Goal: Transaction & Acquisition: Purchase product/service

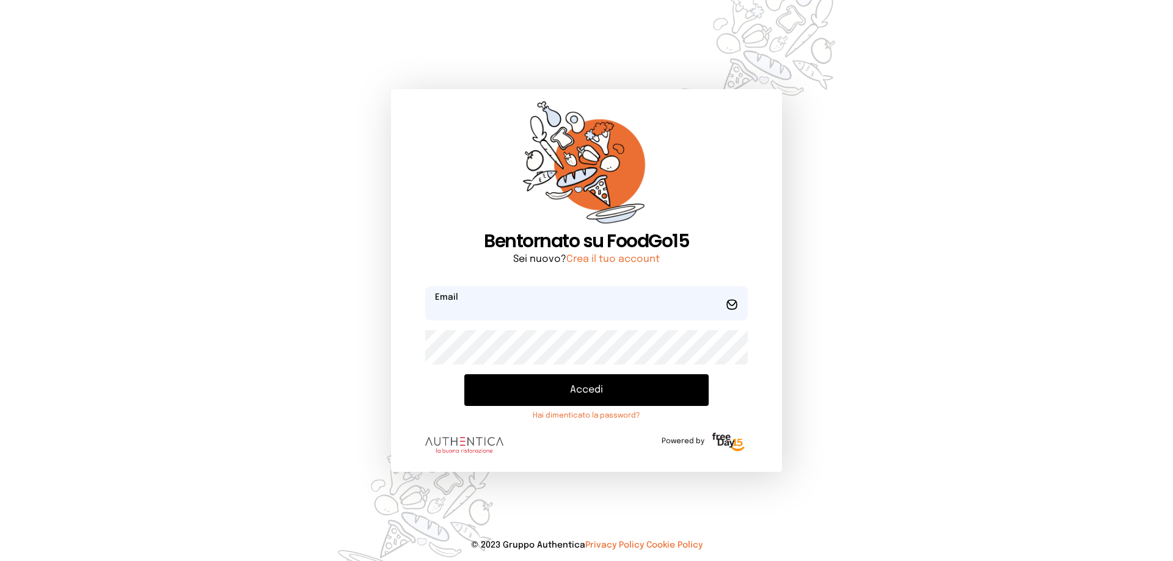
type input "**********"
click at [597, 387] on button "Accedi" at bounding box center [586, 390] width 244 height 32
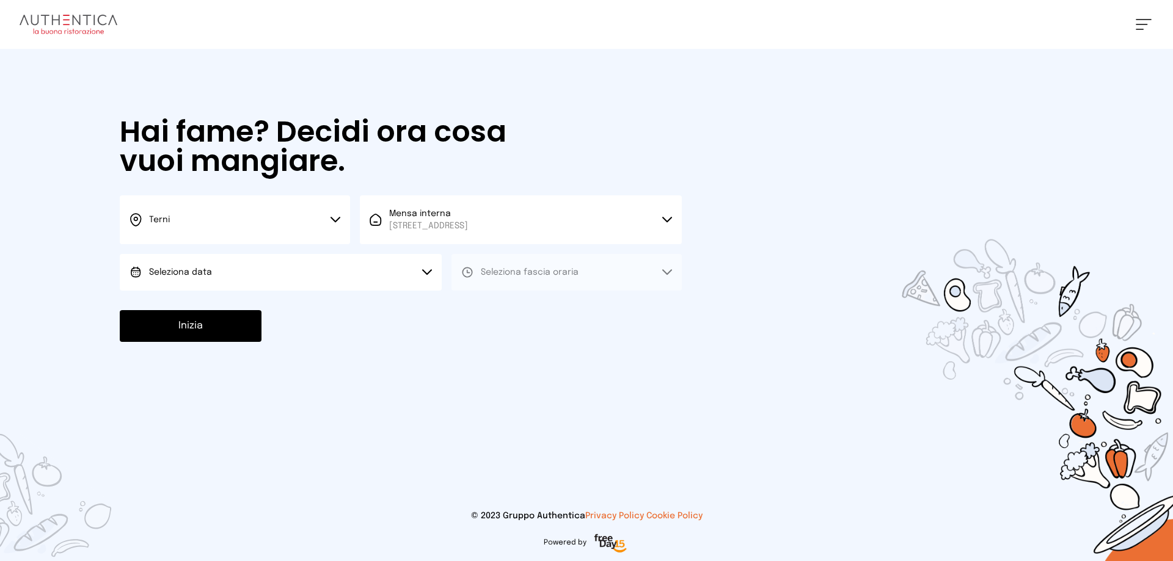
click at [337, 216] on button "Terni" at bounding box center [235, 219] width 230 height 49
click at [194, 261] on li "Terni" at bounding box center [235, 260] width 230 height 33
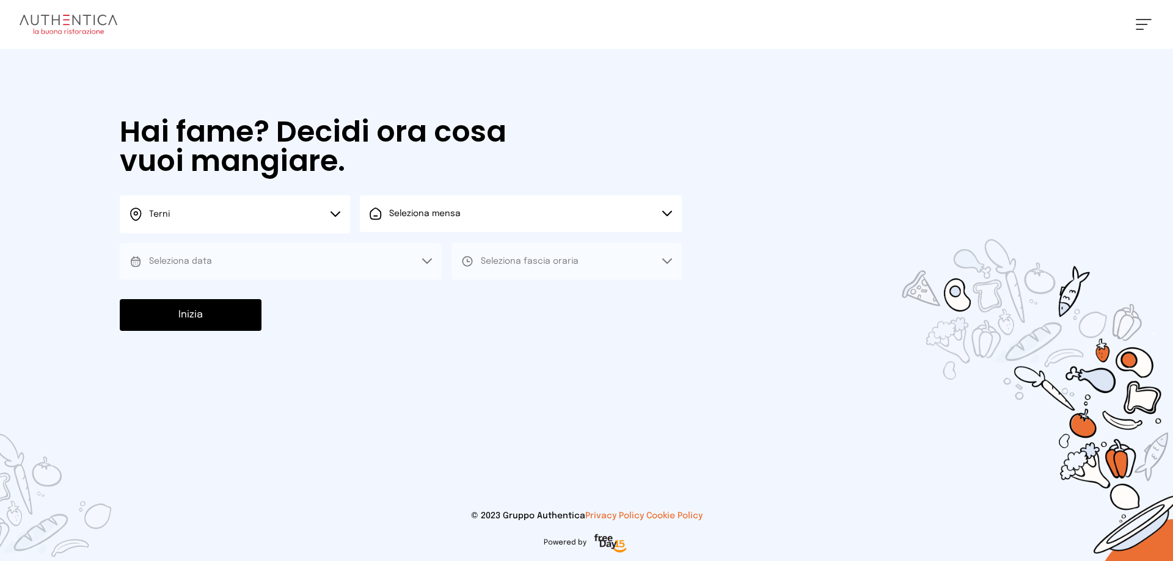
click at [668, 210] on button "Seleziona mensa" at bounding box center [521, 213] width 322 height 37
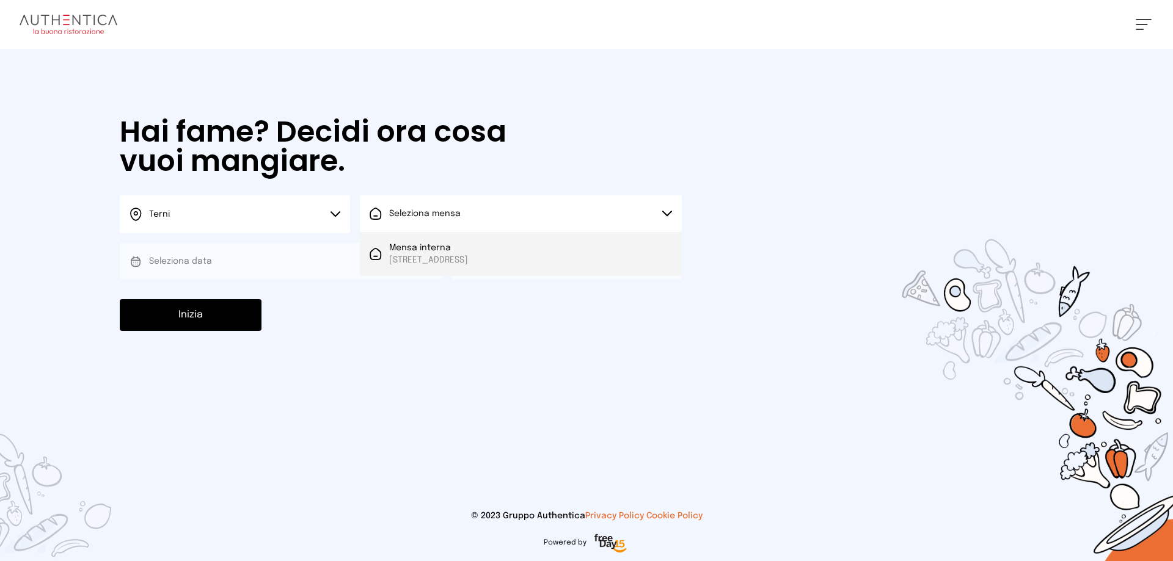
click at [468, 253] on span "Mensa interna" at bounding box center [428, 248] width 79 height 12
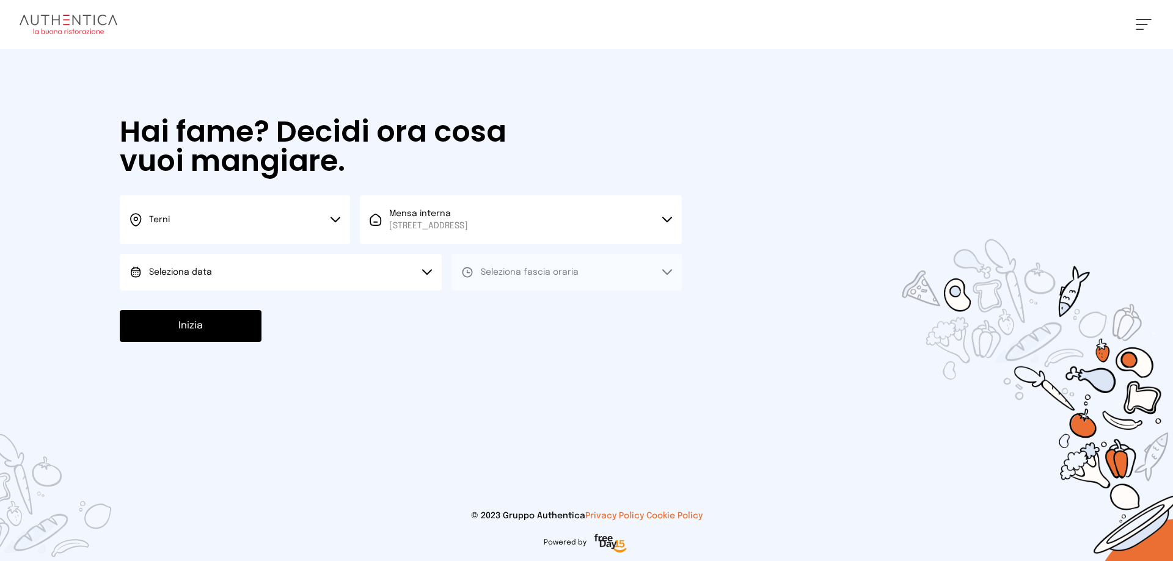
click at [426, 271] on icon at bounding box center [427, 272] width 10 height 6
click at [219, 301] on li "[DATE], [DATE]" at bounding box center [281, 307] width 322 height 32
click at [671, 269] on button "Seleziona fascia oraria" at bounding box center [566, 272] width 230 height 37
click at [478, 300] on div "Pranzo" at bounding box center [485, 306] width 49 height 12
click at [239, 319] on button "Inizia" at bounding box center [191, 326] width 142 height 32
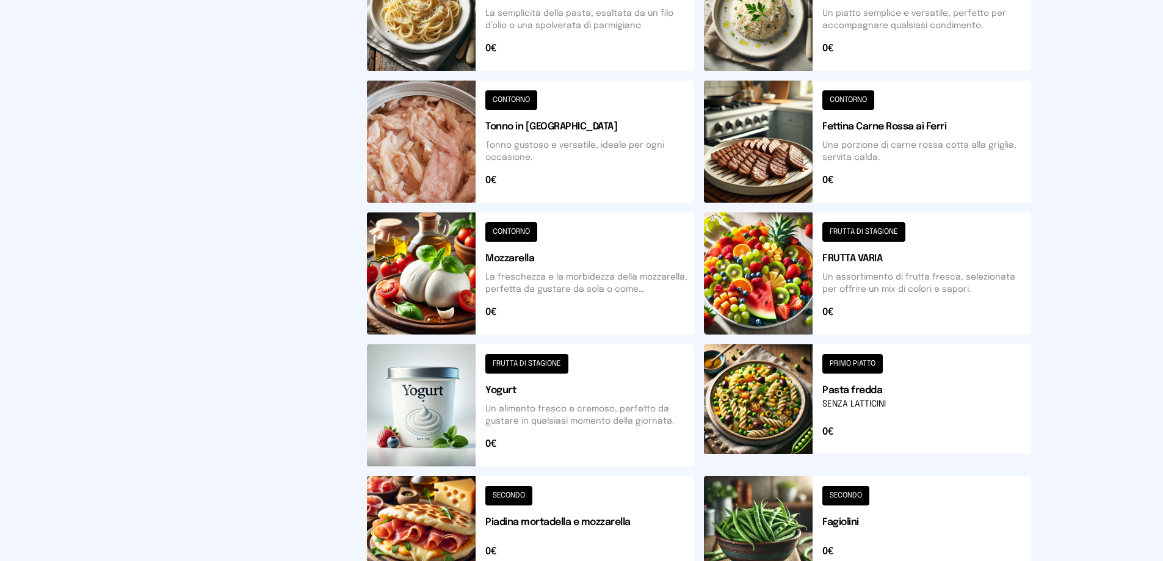
scroll to position [366, 0]
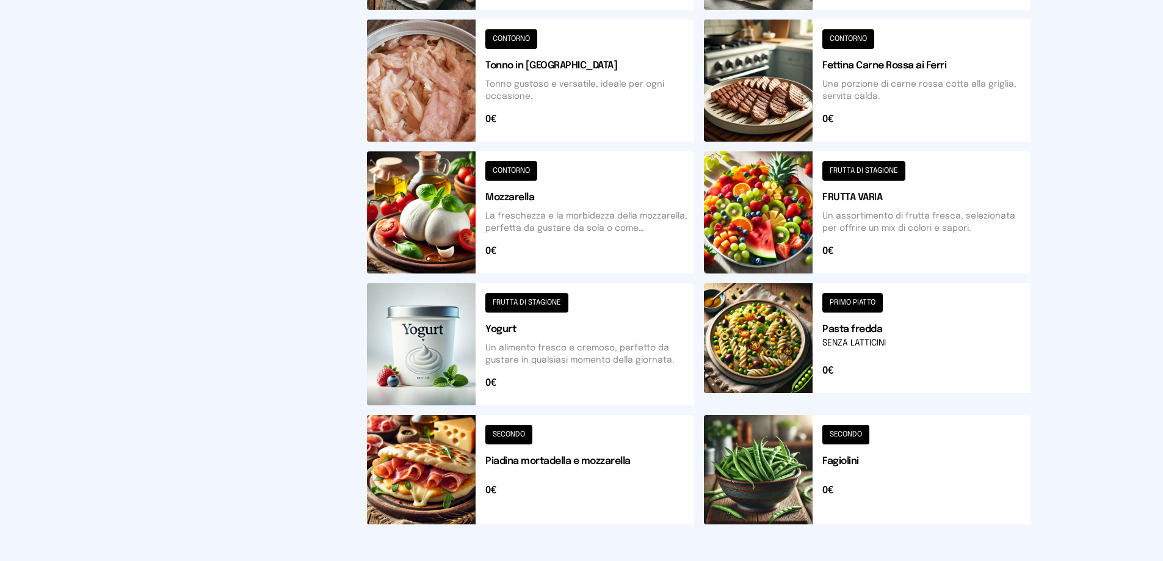
click at [523, 431] on button at bounding box center [530, 469] width 327 height 109
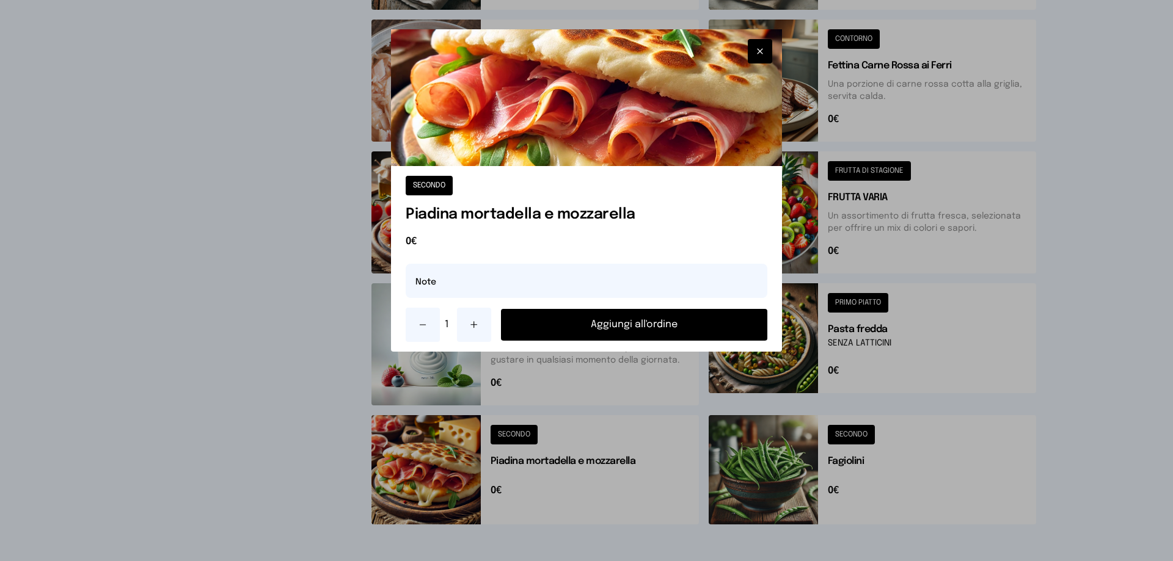
click at [643, 326] on button "Aggiungi all'ordine" at bounding box center [634, 325] width 266 height 32
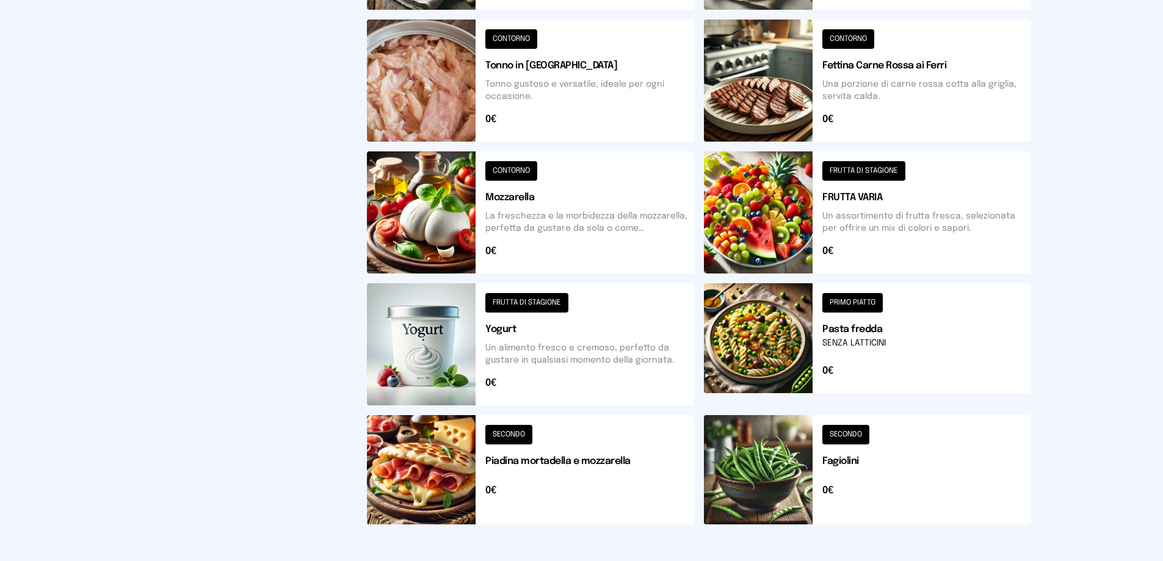
click at [857, 36] on button at bounding box center [867, 81] width 327 height 122
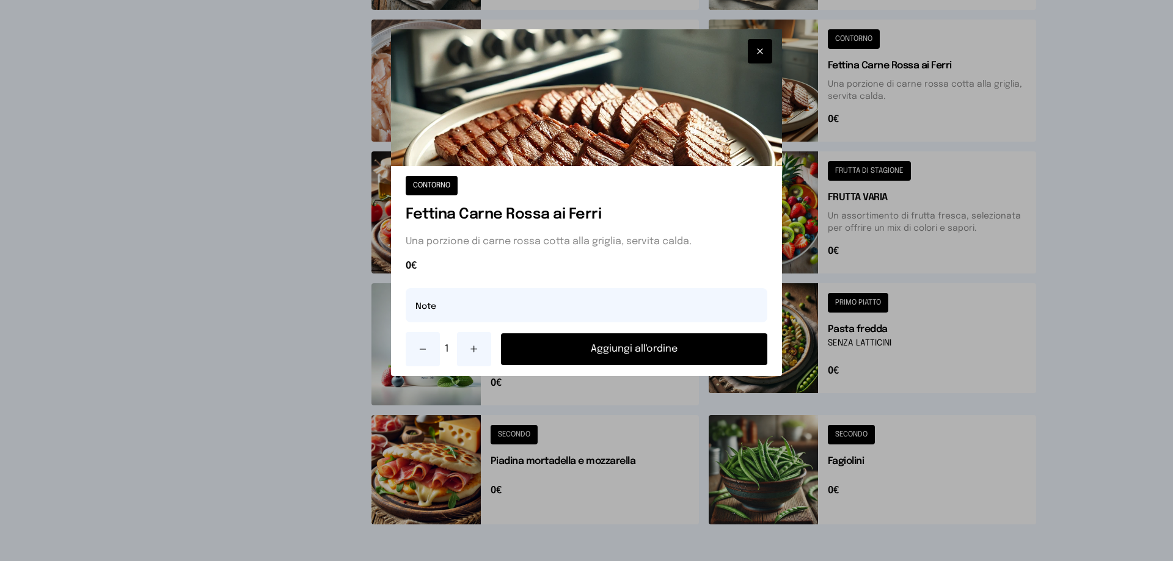
click at [614, 351] on button "Aggiungi all'ordine" at bounding box center [634, 349] width 266 height 32
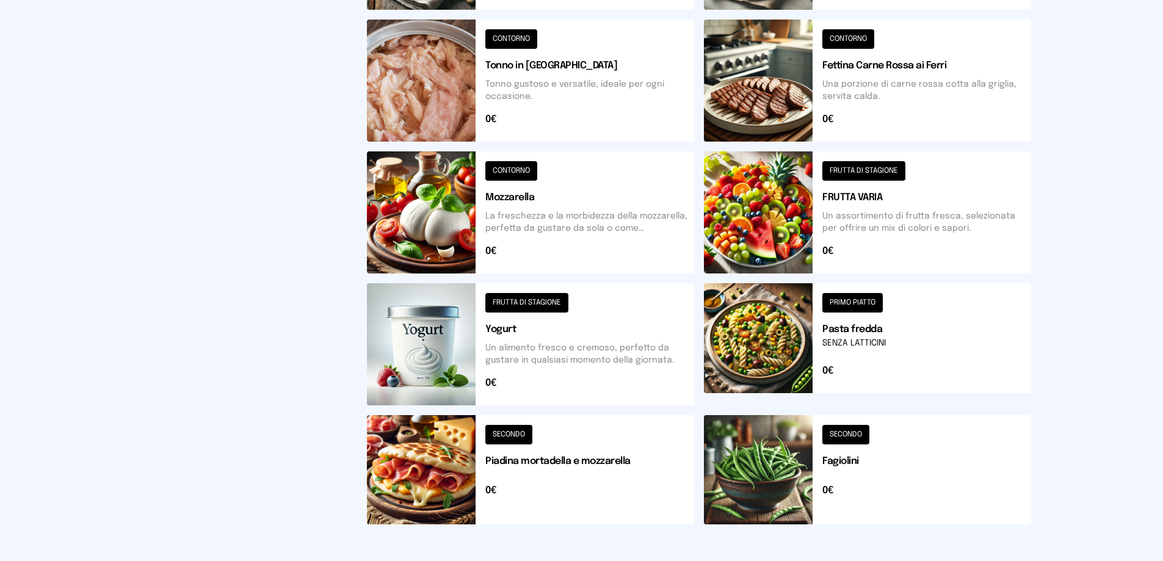
click at [883, 170] on button at bounding box center [867, 212] width 327 height 122
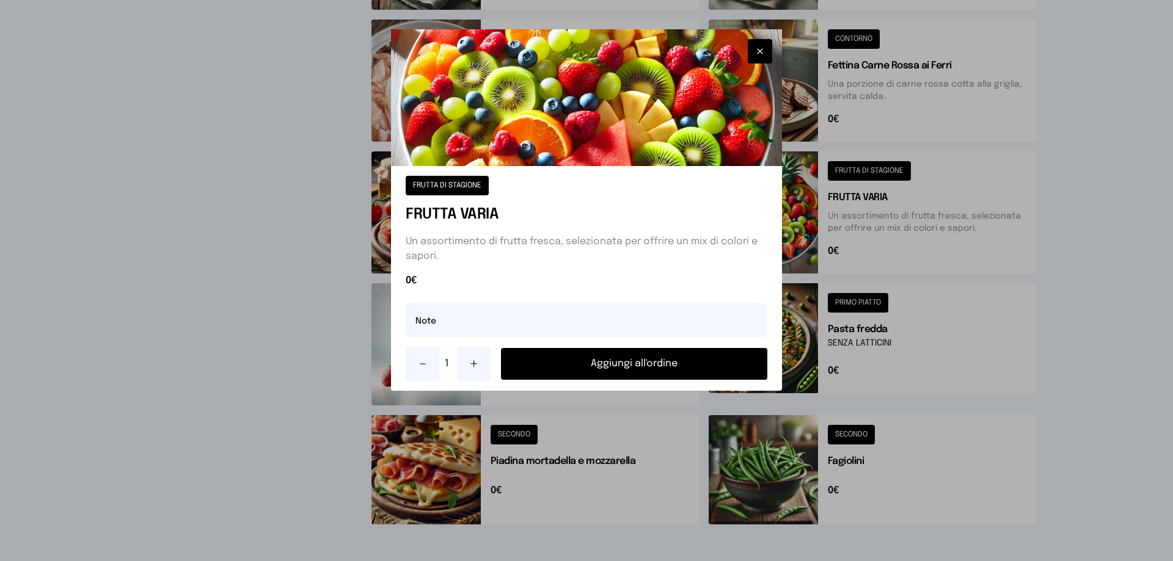
click at [618, 362] on button "Aggiungi all'ordine" at bounding box center [634, 364] width 266 height 32
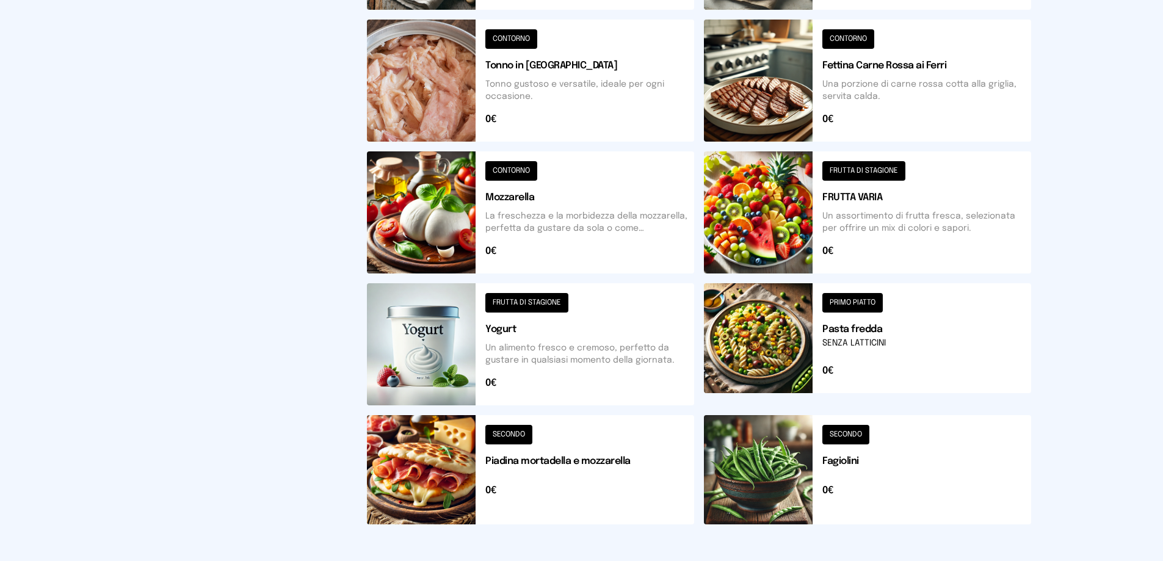
click at [854, 435] on button at bounding box center [867, 469] width 327 height 109
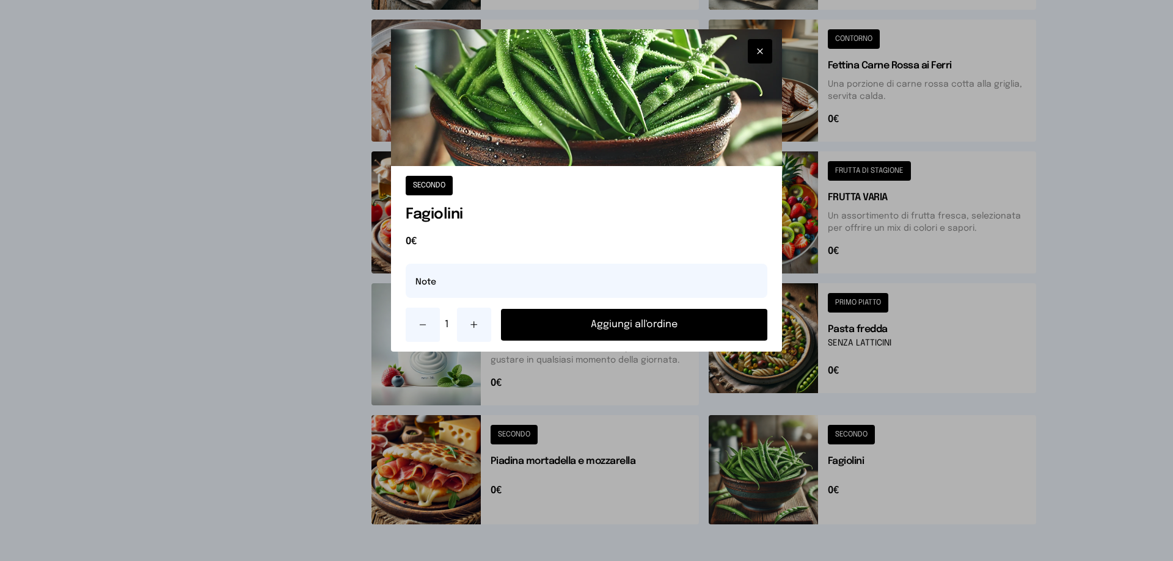
click at [624, 325] on button "Aggiungi all'ordine" at bounding box center [634, 325] width 266 height 32
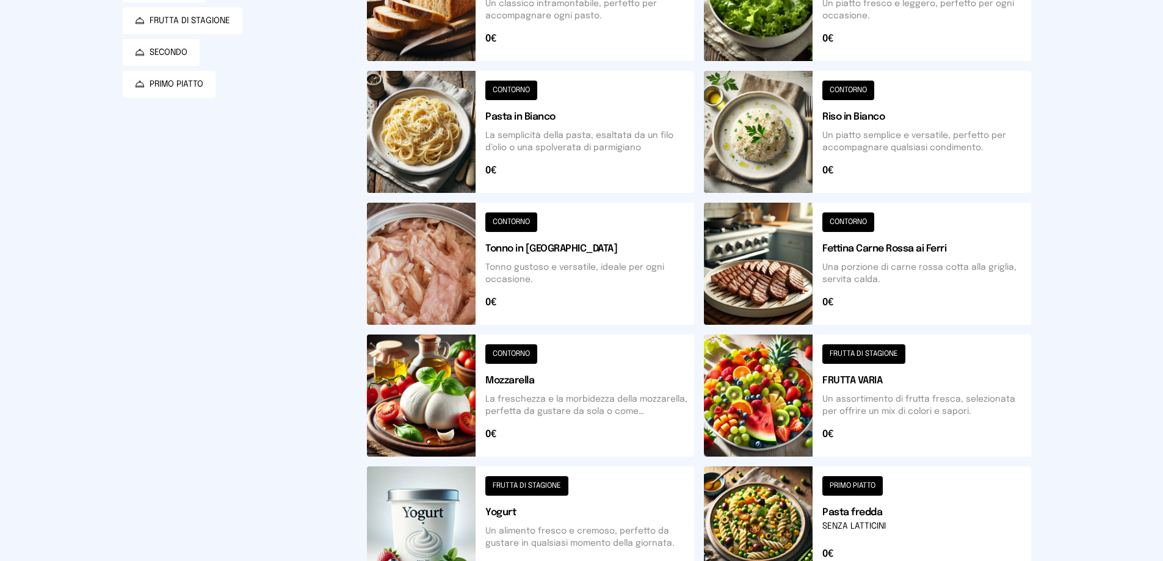
scroll to position [122, 0]
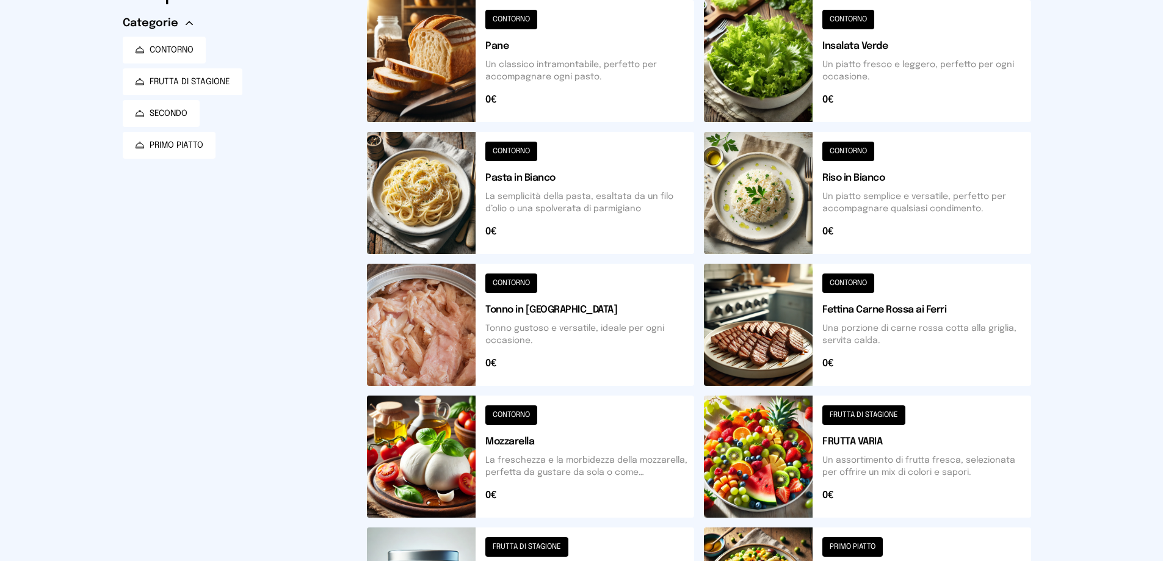
click at [527, 16] on button at bounding box center [530, 61] width 327 height 122
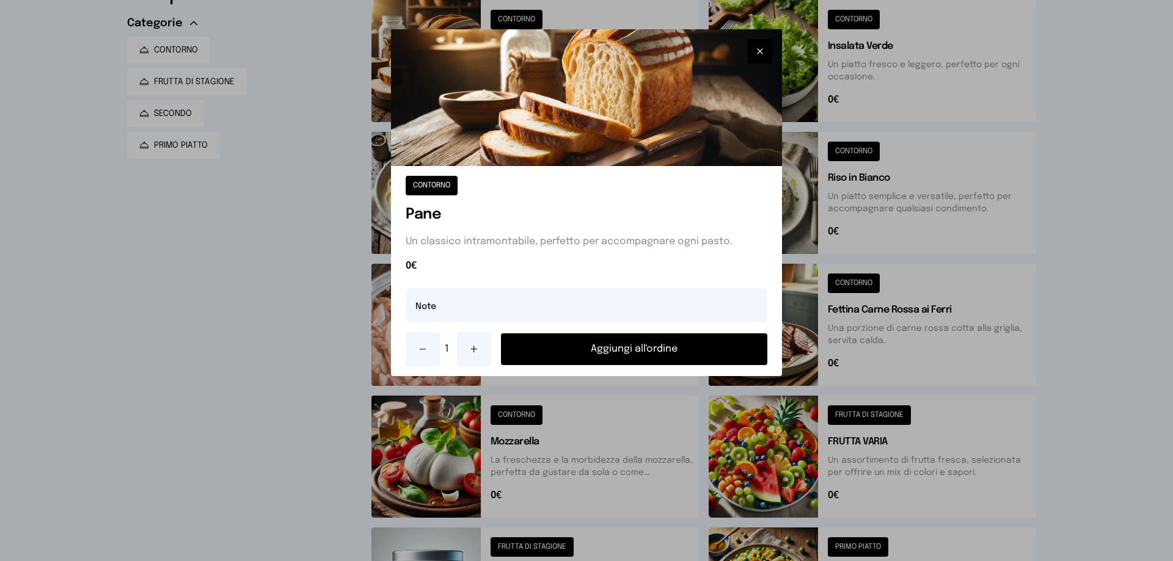
click at [632, 345] on button "Aggiungi all'ordine" at bounding box center [634, 349] width 266 height 32
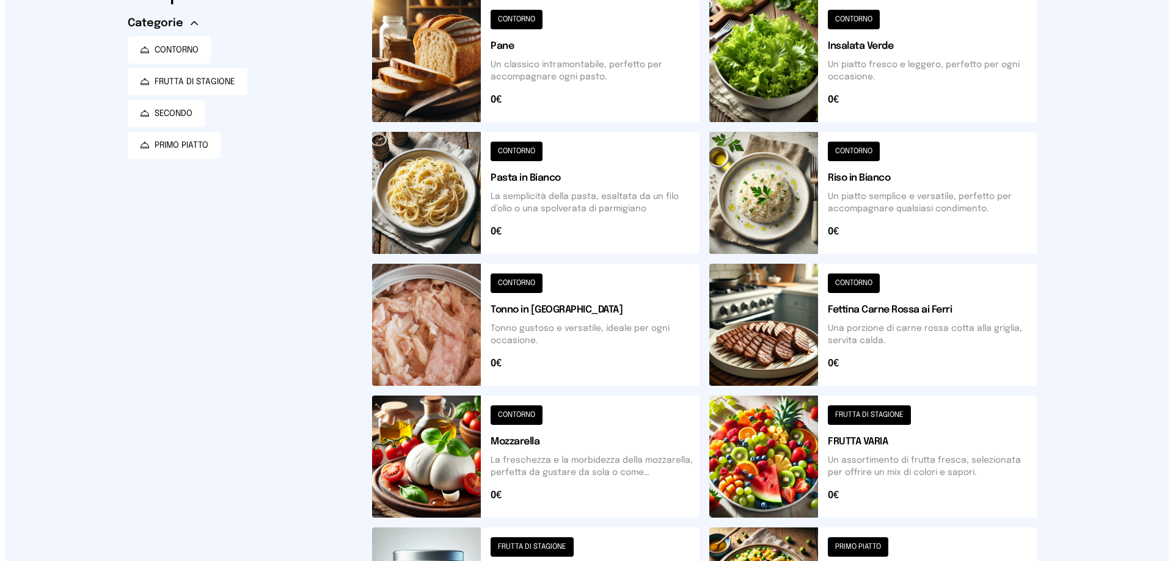
scroll to position [0, 0]
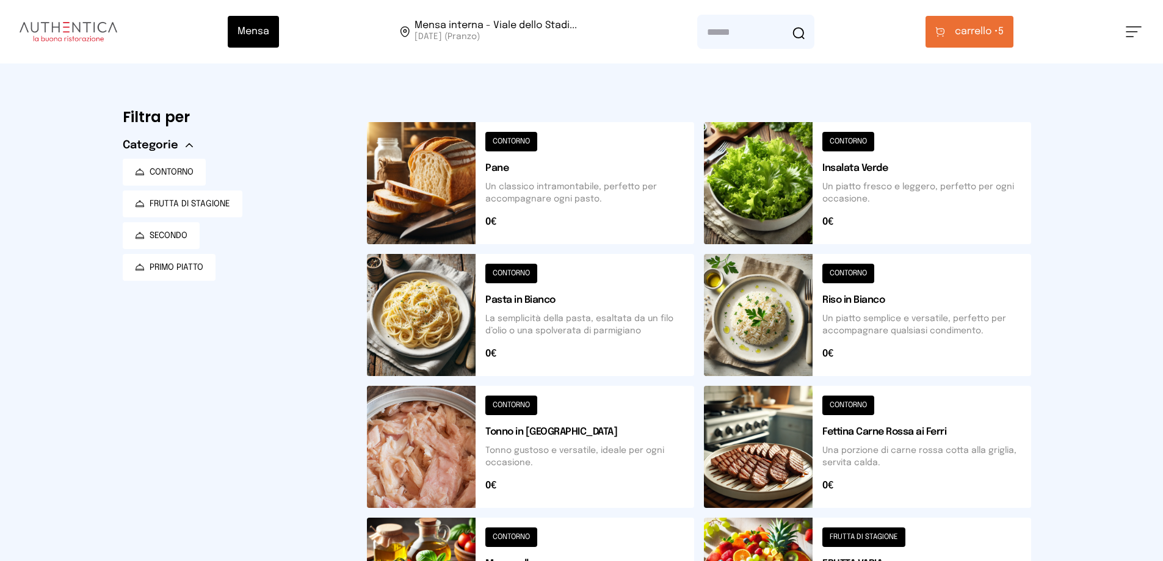
click at [1004, 32] on span "carrello • 5" at bounding box center [979, 31] width 49 height 15
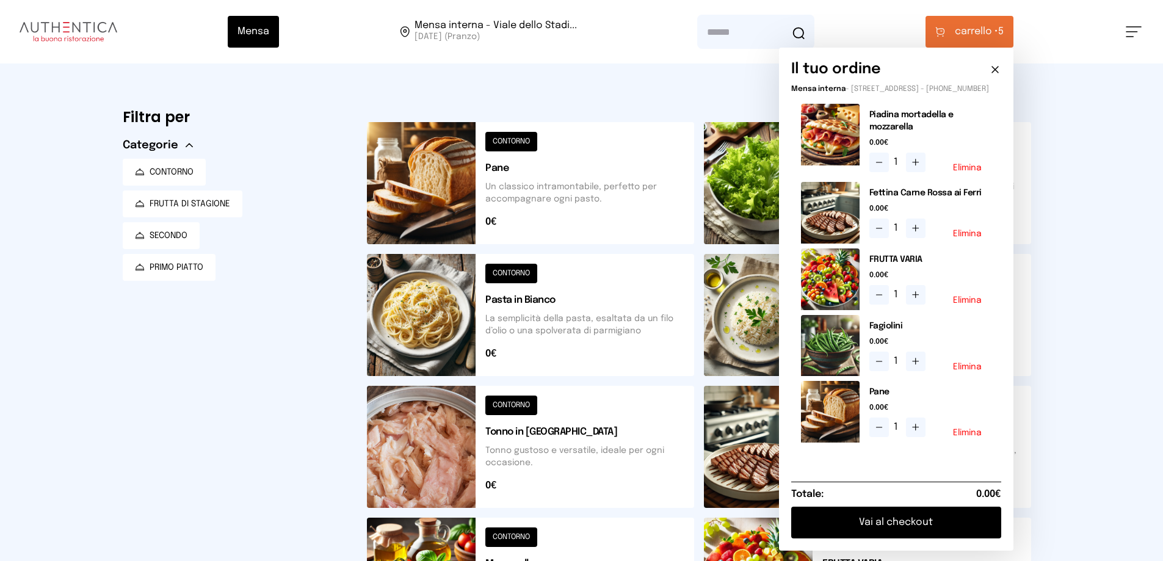
click at [952, 539] on button "Vai al checkout" at bounding box center [897, 523] width 210 height 32
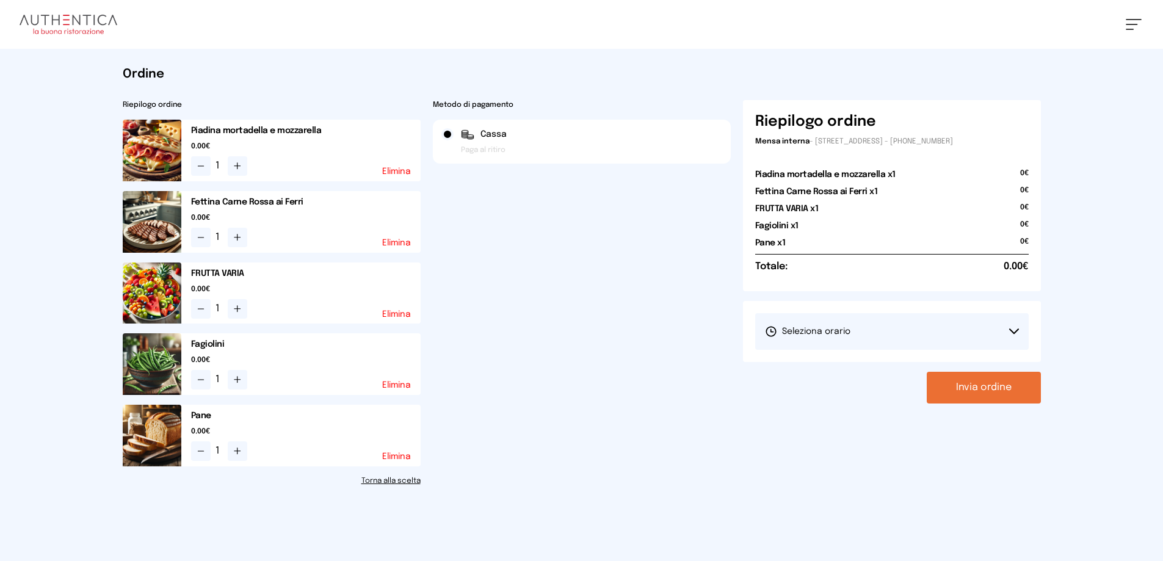
click at [1016, 330] on icon at bounding box center [1015, 332] width 10 height 6
click at [823, 365] on span "1° Turno (13:00 - 15:00)" at bounding box center [811, 366] width 92 height 12
click at [981, 386] on button "Invia ordine" at bounding box center [984, 388] width 114 height 32
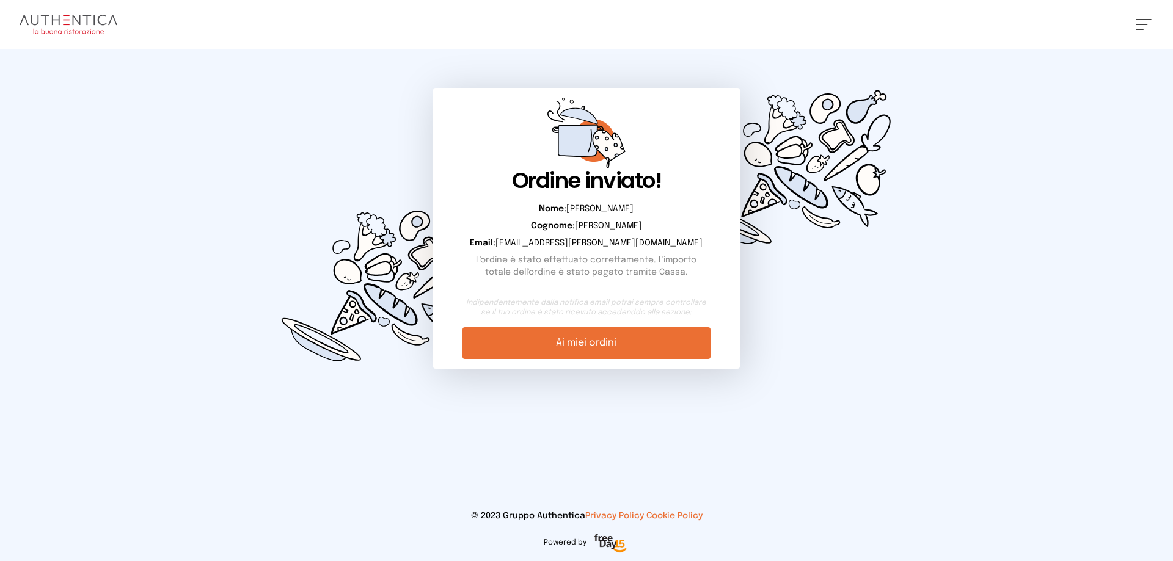
click at [539, 349] on link "Ai miei ordini" at bounding box center [585, 343] width 247 height 32
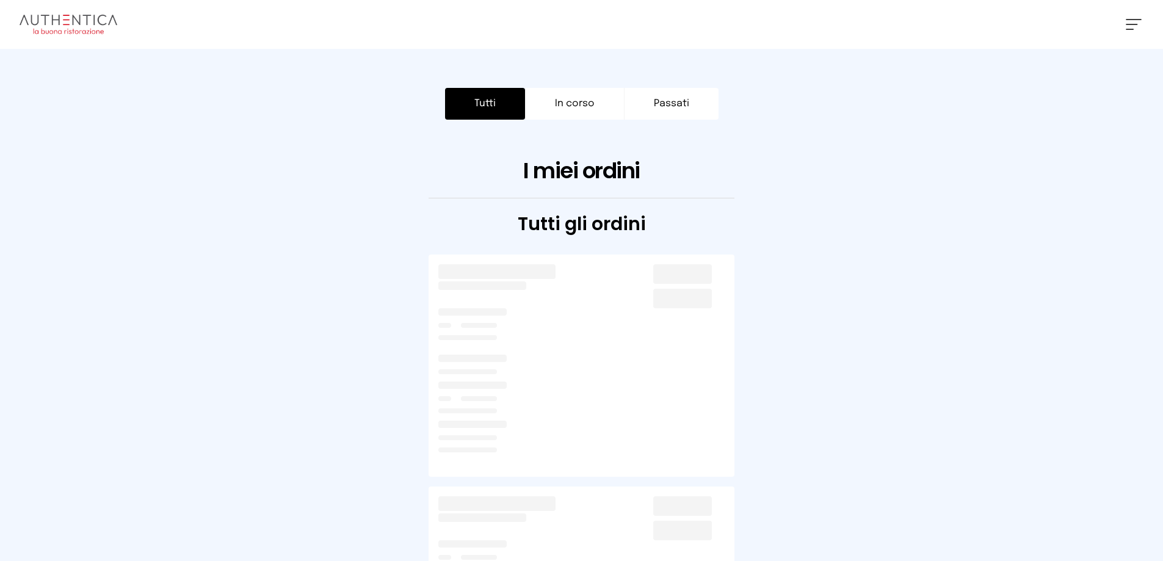
click at [481, 100] on button "Tutti" at bounding box center [485, 104] width 80 height 32
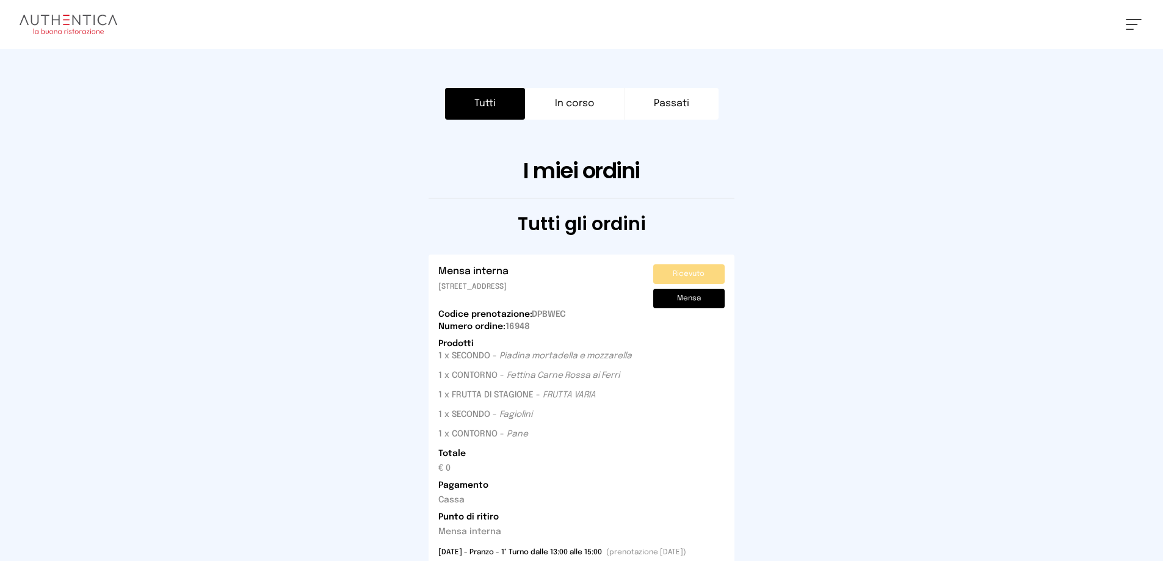
click at [1133, 20] on span at bounding box center [1134, 19] width 16 height 1
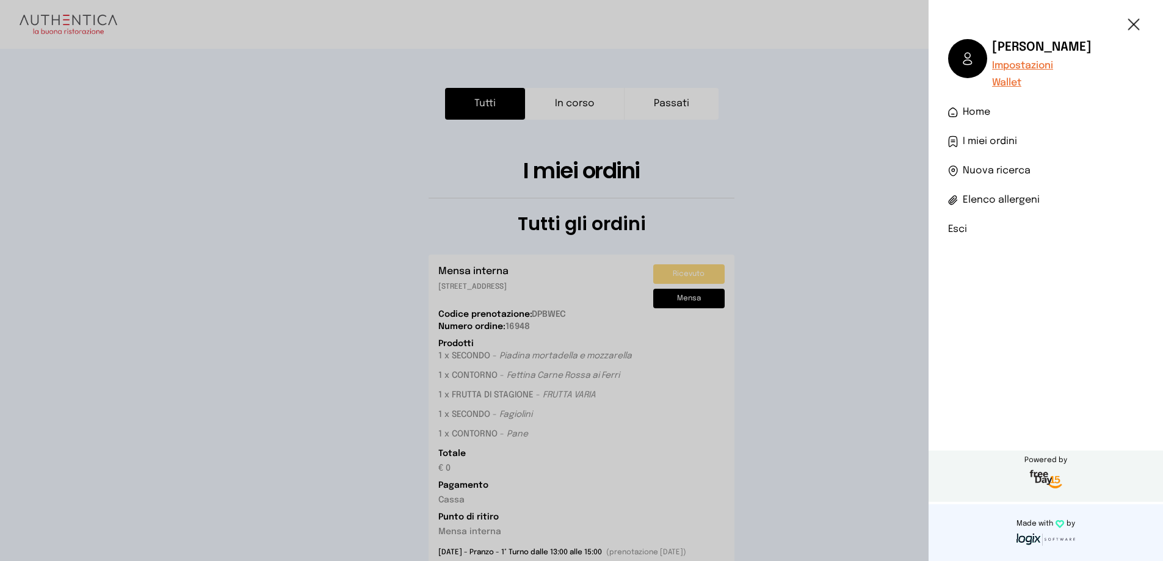
click at [959, 227] on li "Esci" at bounding box center [1045, 229] width 195 height 15
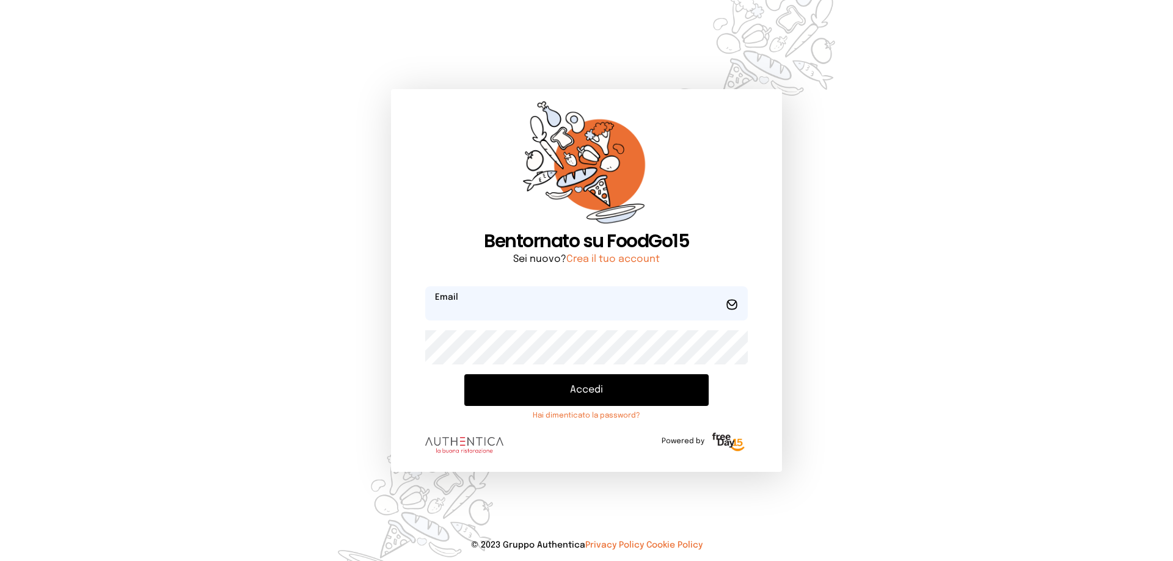
type input "**********"
